Goal: Task Accomplishment & Management: Use online tool/utility

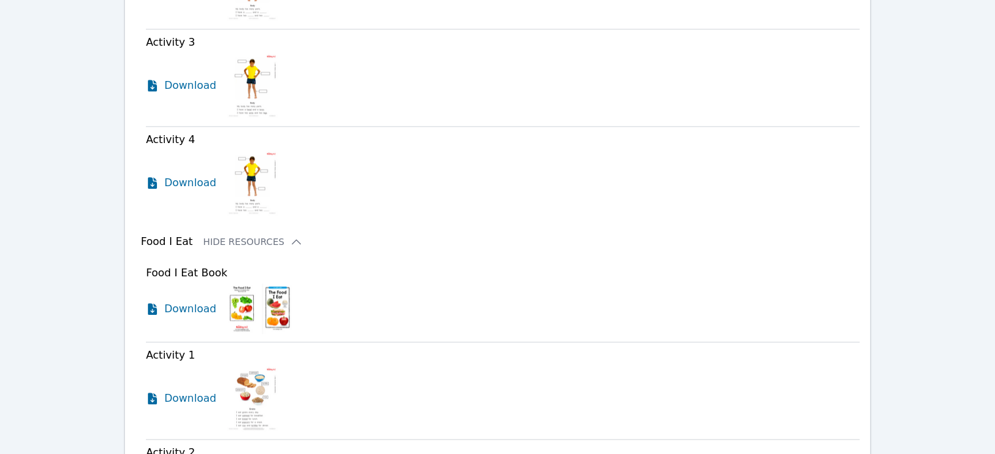
scroll to position [1428, 0]
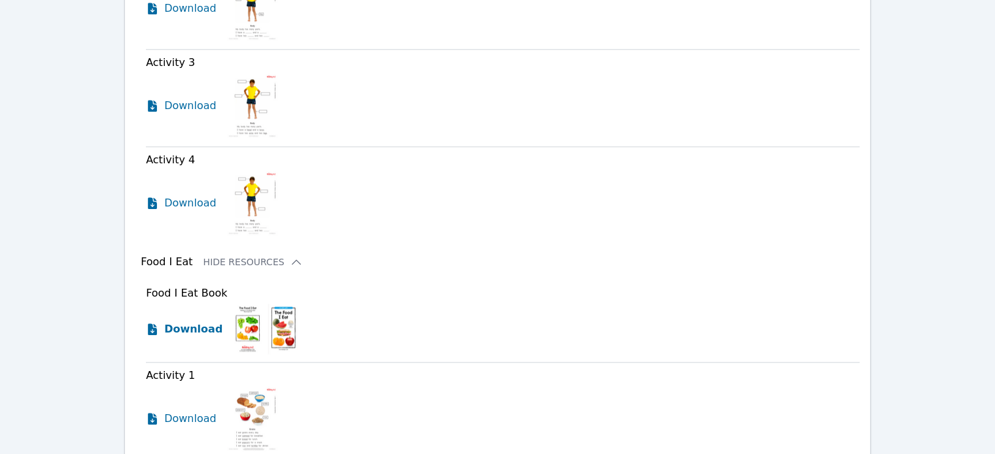
click at [187, 322] on span "Download" at bounding box center [193, 330] width 58 height 16
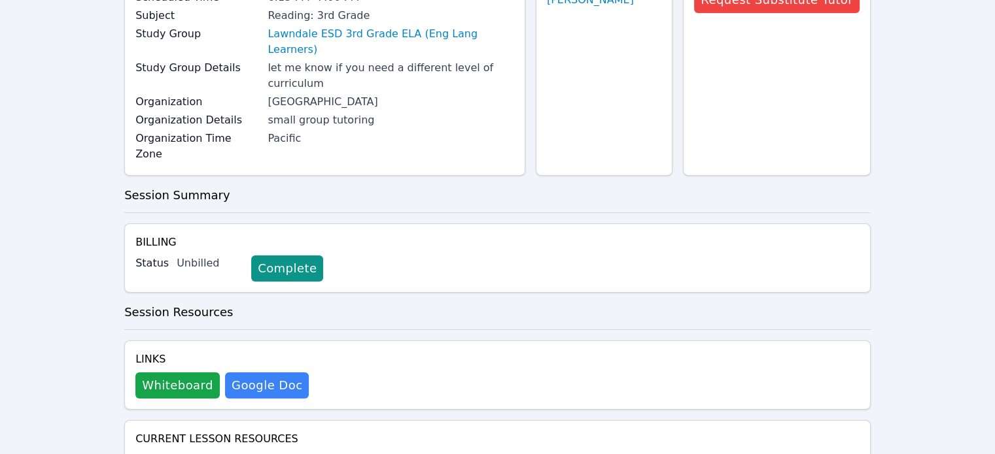
scroll to position [0, 0]
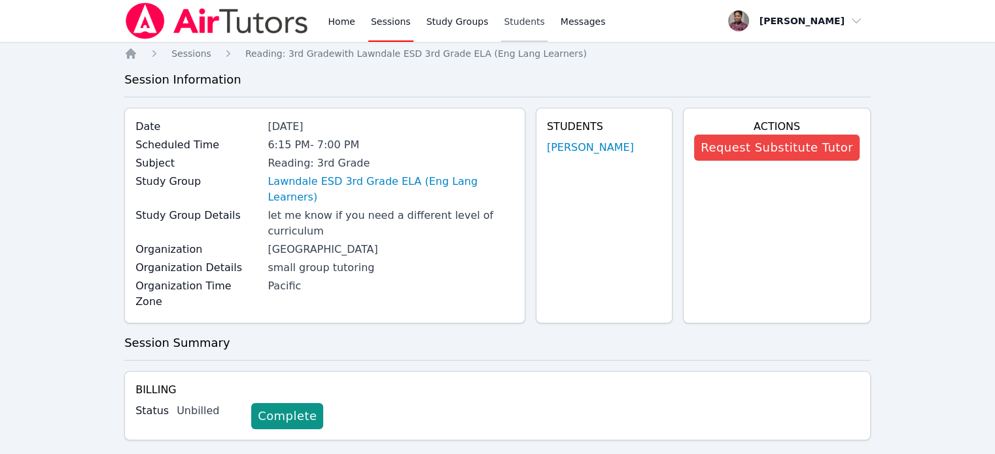
click at [507, 18] on link "Students" at bounding box center [524, 21] width 46 height 42
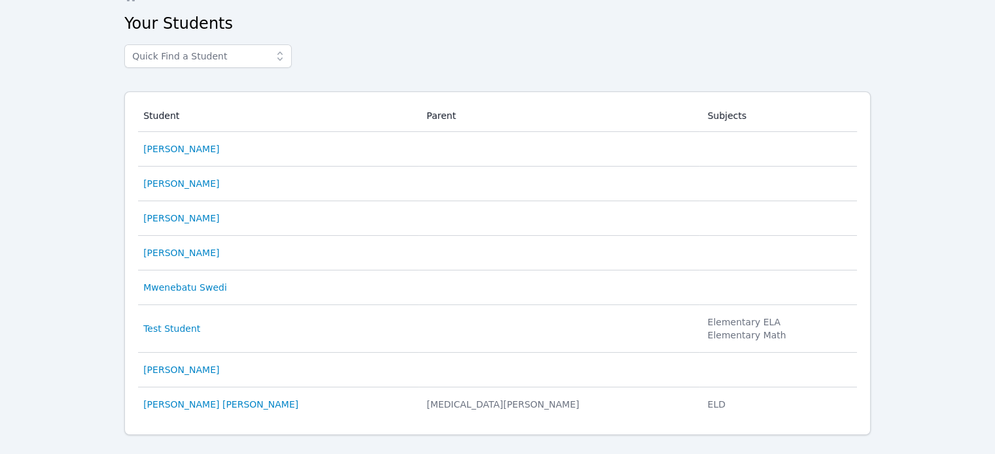
scroll to position [78, 0]
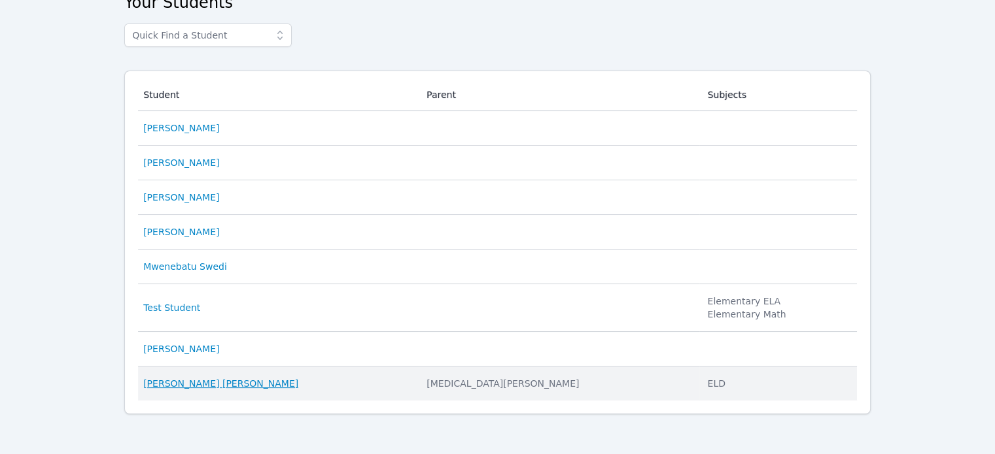
click at [202, 379] on link "[PERSON_NAME] [PERSON_NAME]" at bounding box center [220, 383] width 155 height 13
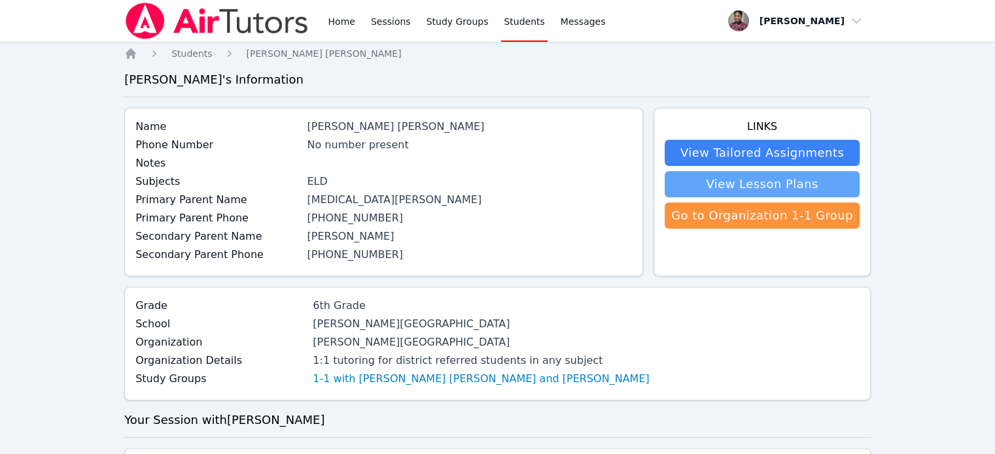
click at [763, 188] on link "View Lesson Plans" at bounding box center [761, 184] width 195 height 26
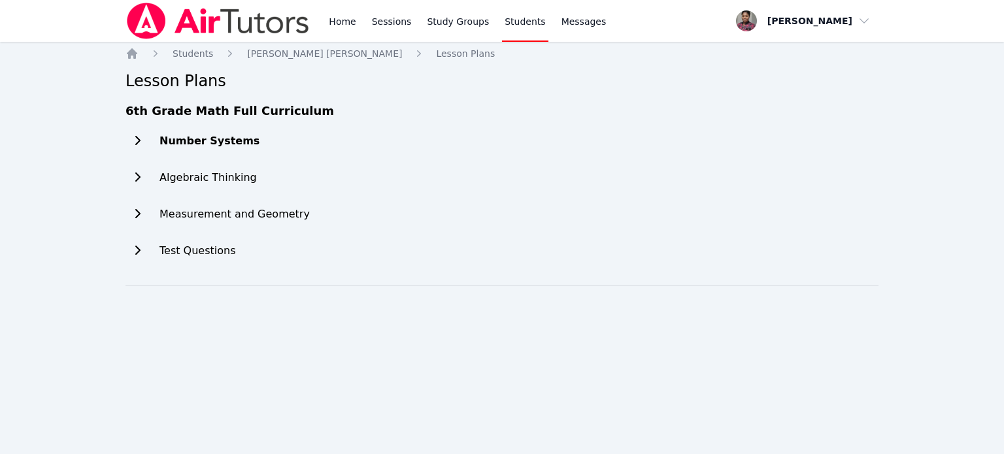
click at [180, 140] on h2 "Number Systems" at bounding box center [210, 141] width 100 height 16
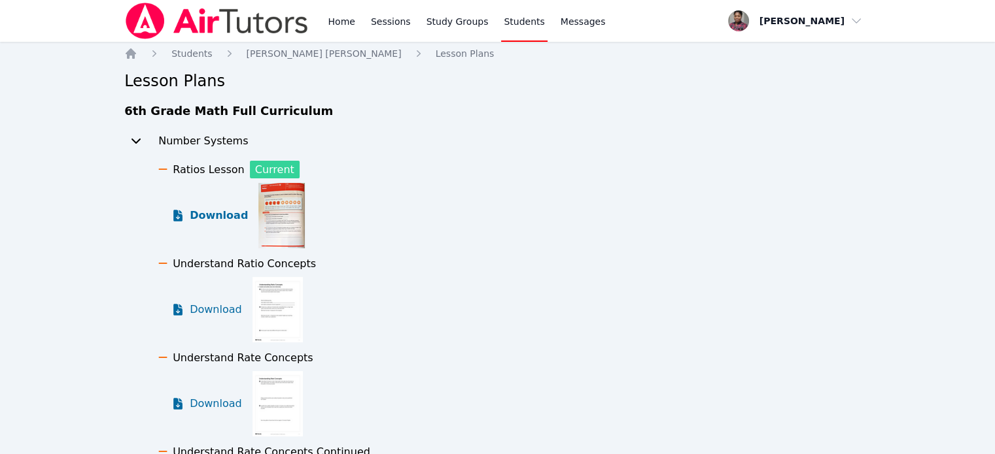
click at [220, 216] on span "Download" at bounding box center [219, 216] width 58 height 16
click at [377, 20] on link "Sessions" at bounding box center [390, 21] width 45 height 42
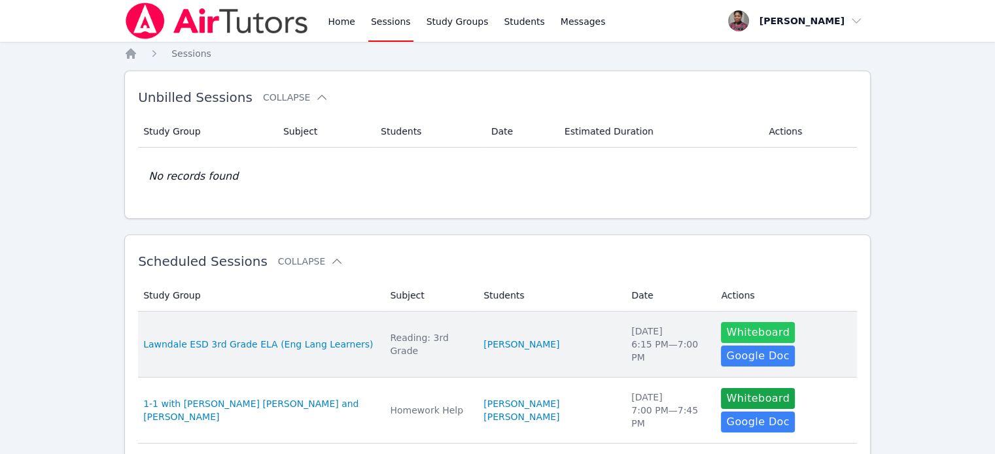
click at [733, 330] on button "Whiteboard" at bounding box center [758, 332] width 74 height 21
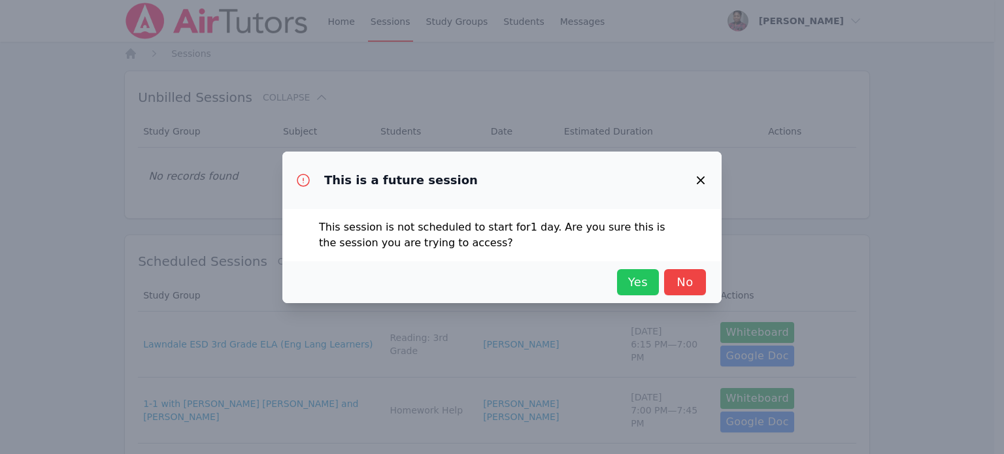
click at [637, 275] on span "Yes" at bounding box center [638, 282] width 29 height 18
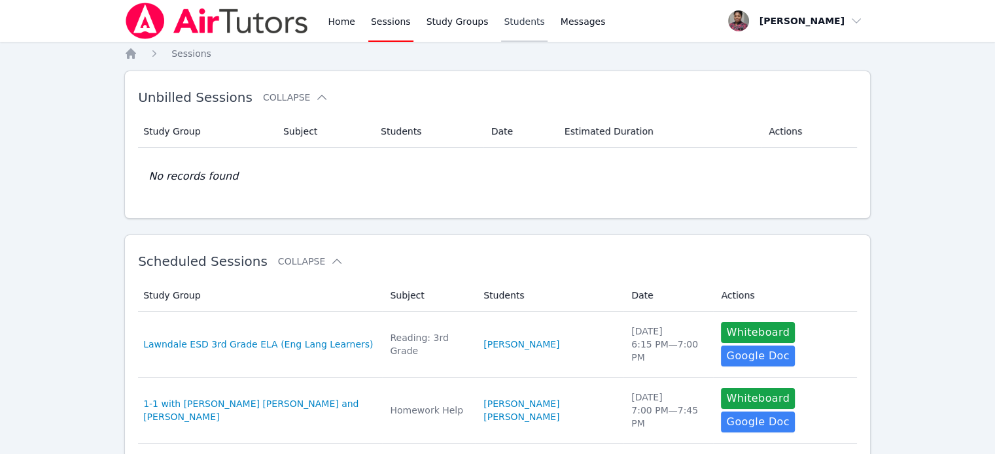
click at [502, 23] on link "Students" at bounding box center [524, 21] width 46 height 42
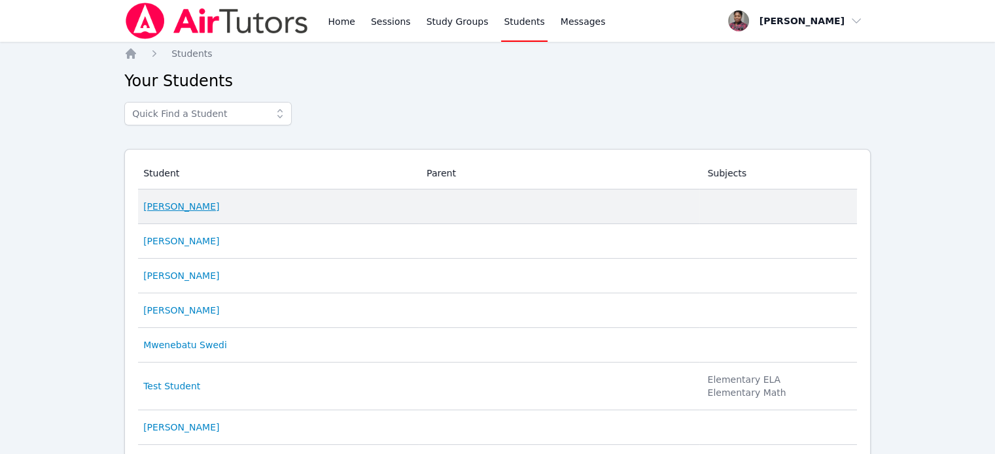
click at [160, 206] on link "[PERSON_NAME]" at bounding box center [181, 206] width 76 height 13
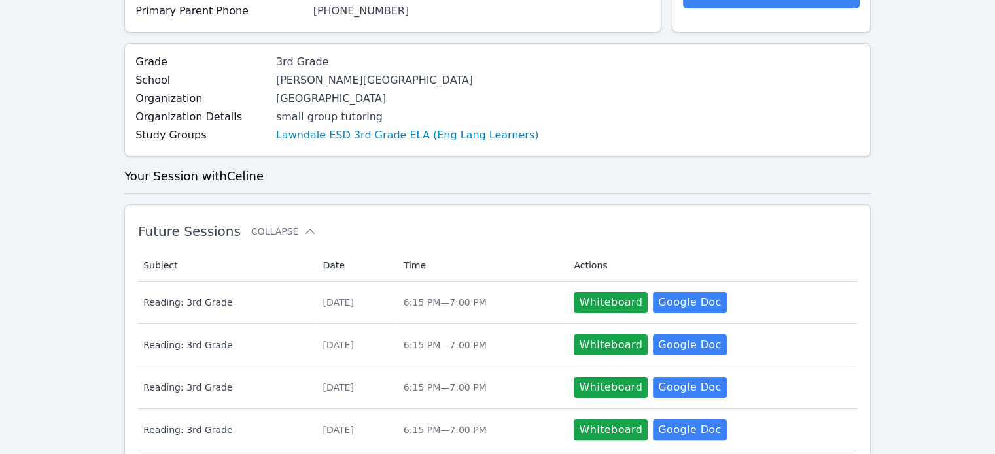
scroll to position [206, 0]
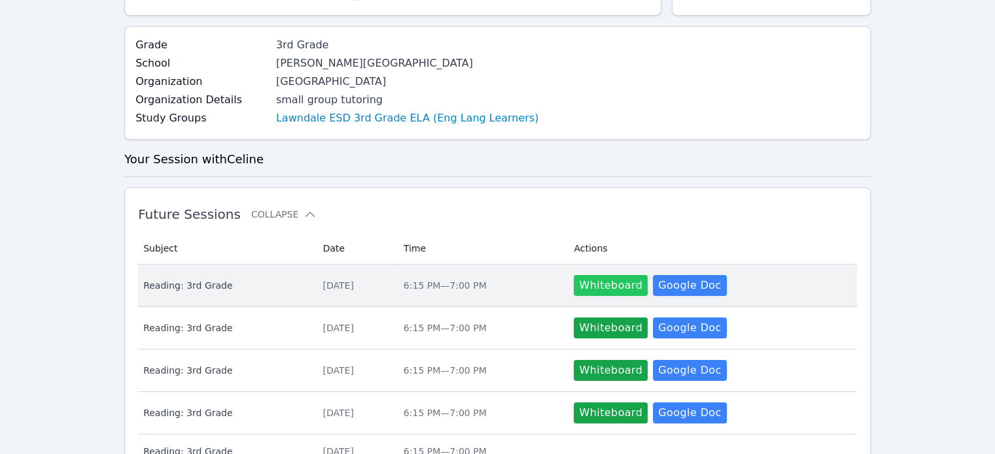
click at [617, 284] on button "Whiteboard" at bounding box center [610, 285] width 74 height 21
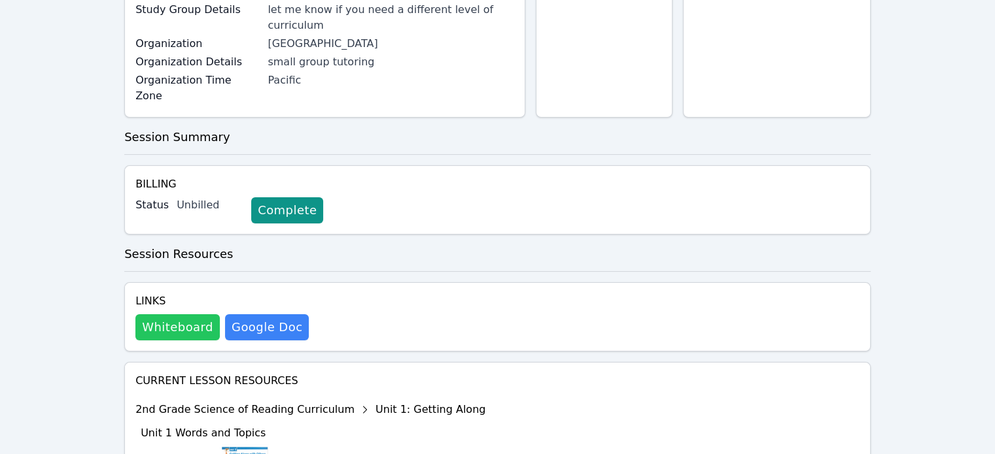
click at [183, 315] on button "Whiteboard" at bounding box center [177, 328] width 84 height 26
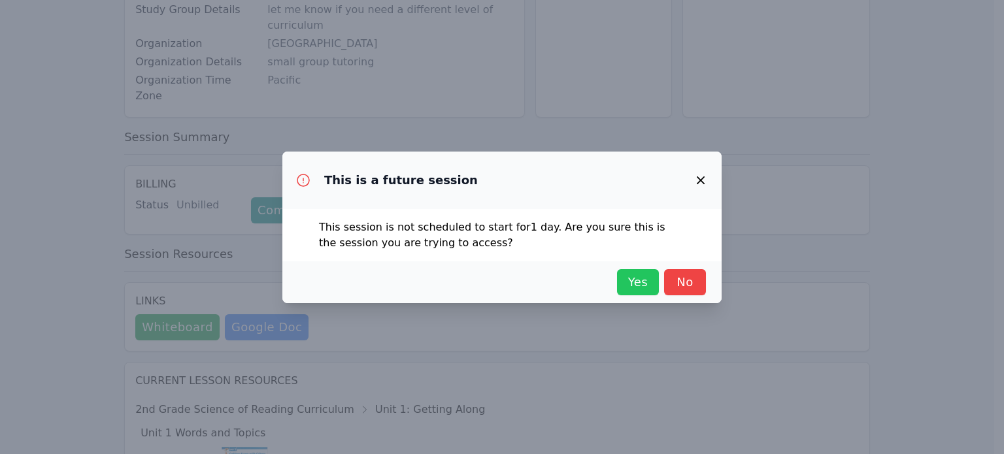
click at [635, 279] on span "Yes" at bounding box center [638, 282] width 29 height 18
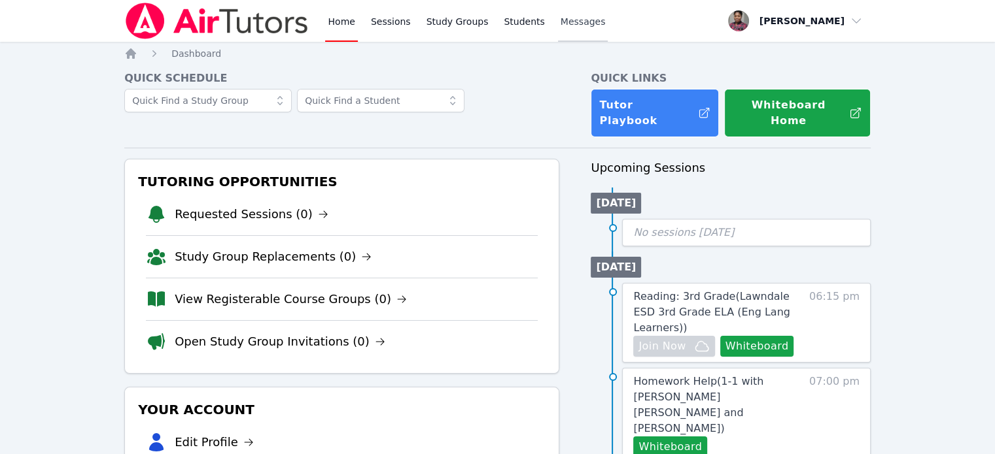
click at [565, 28] on span "Messages" at bounding box center [582, 21] width 45 height 13
